Goal: Transaction & Acquisition: Purchase product/service

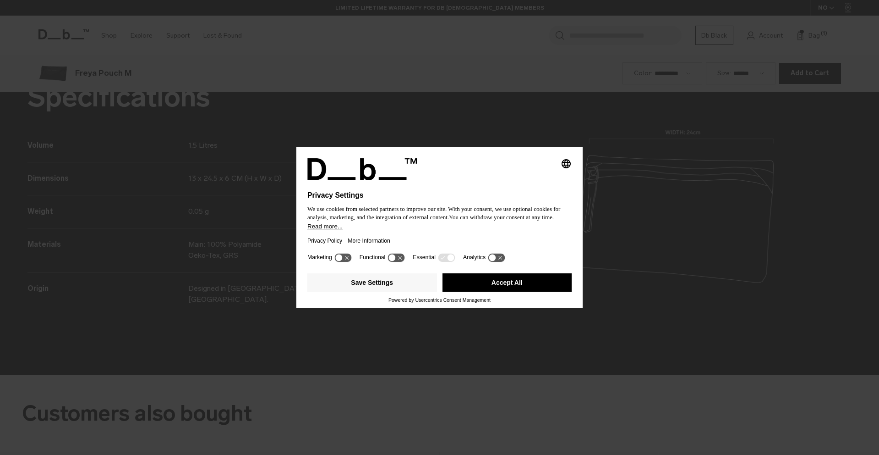
scroll to position [1364, 0]
